Goal: Information Seeking & Learning: Understand process/instructions

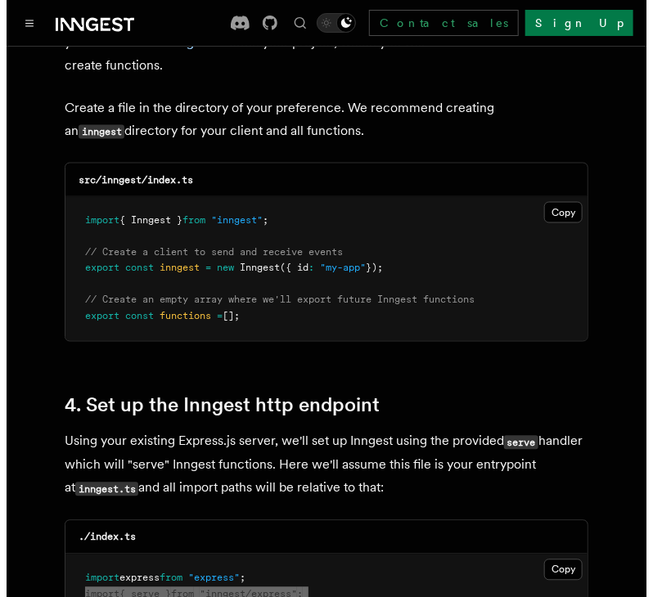
scroll to position [1963, 0]
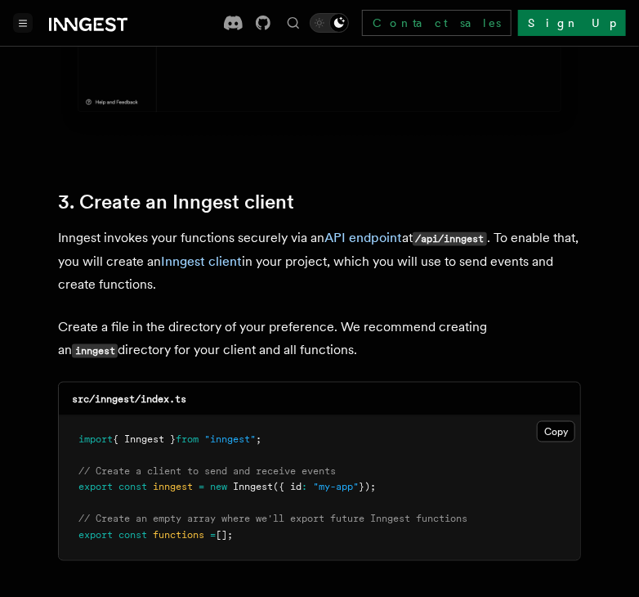
click at [16, 30] on button "Toggle navigation" at bounding box center [23, 23] width 20 height 20
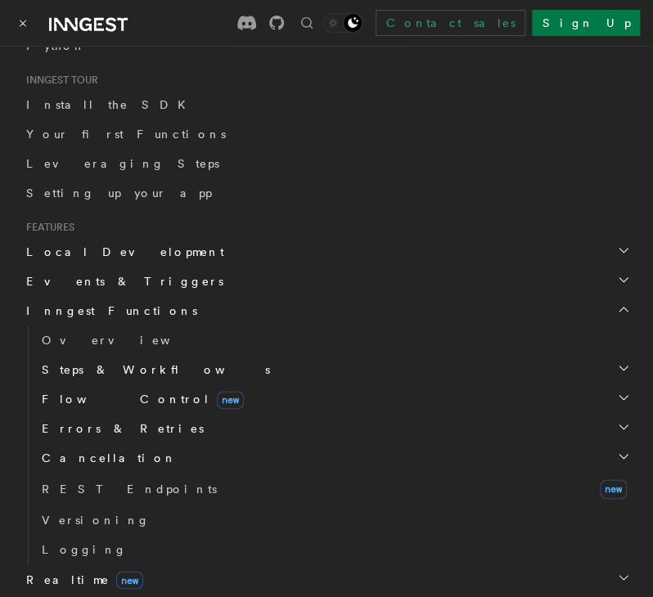
scroll to position [168, 0]
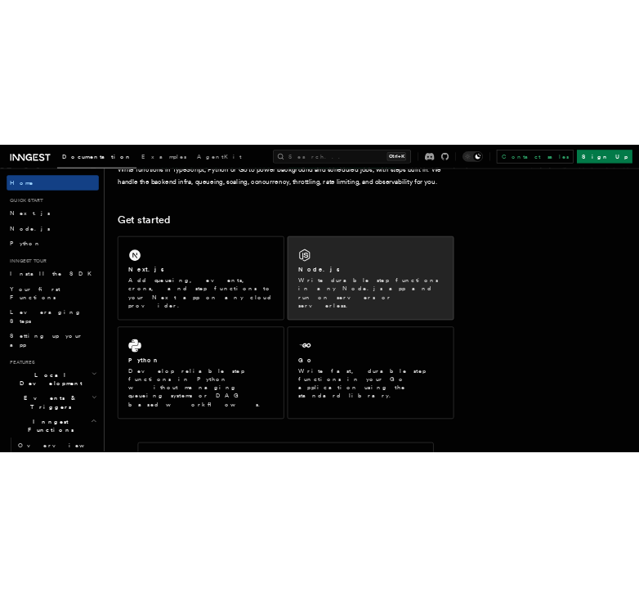
scroll to position [164, 0]
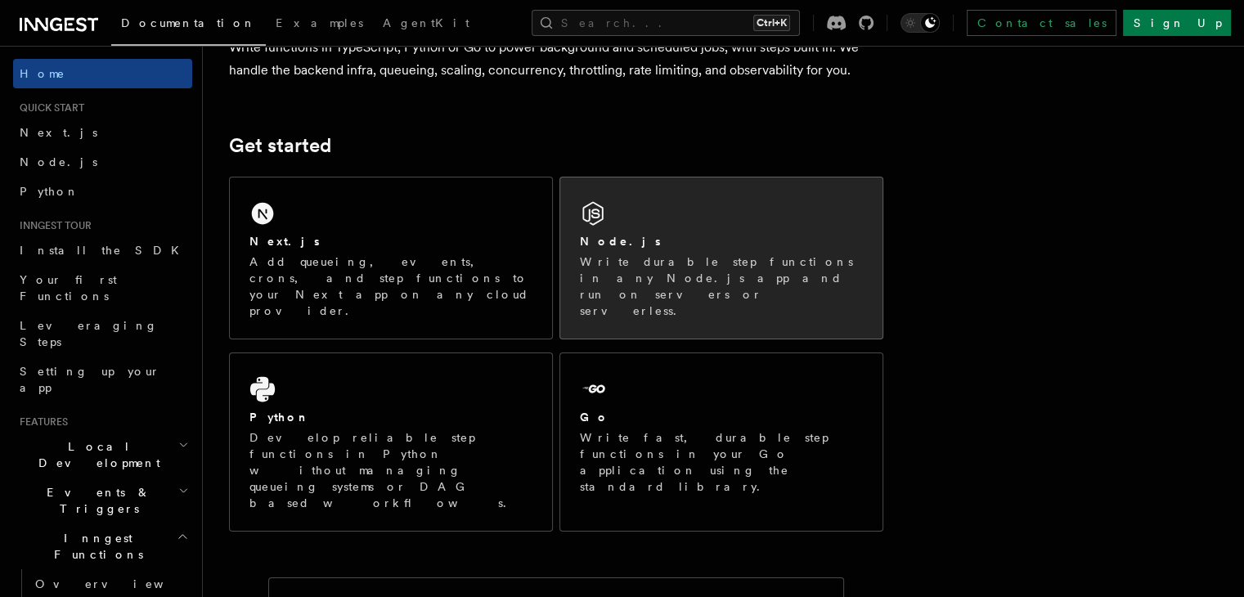
click at [603, 217] on icon at bounding box center [592, 214] width 20 height 24
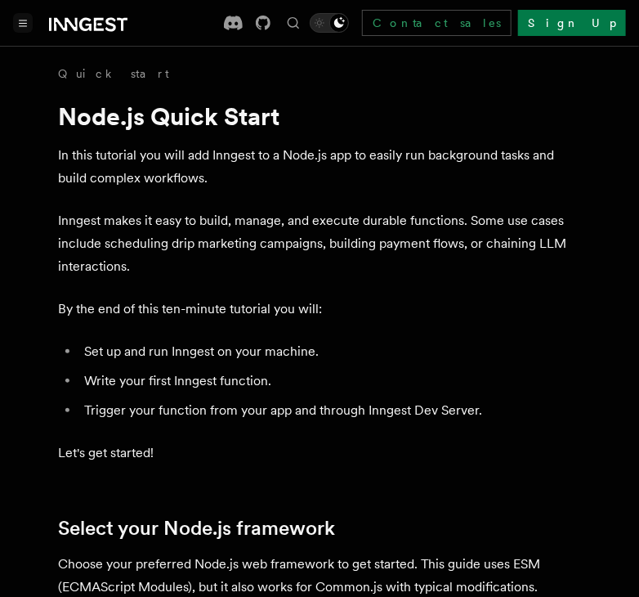
click at [25, 24] on button "Toggle navigation" at bounding box center [23, 23] width 20 height 20
